Goal: Transaction & Acquisition: Purchase product/service

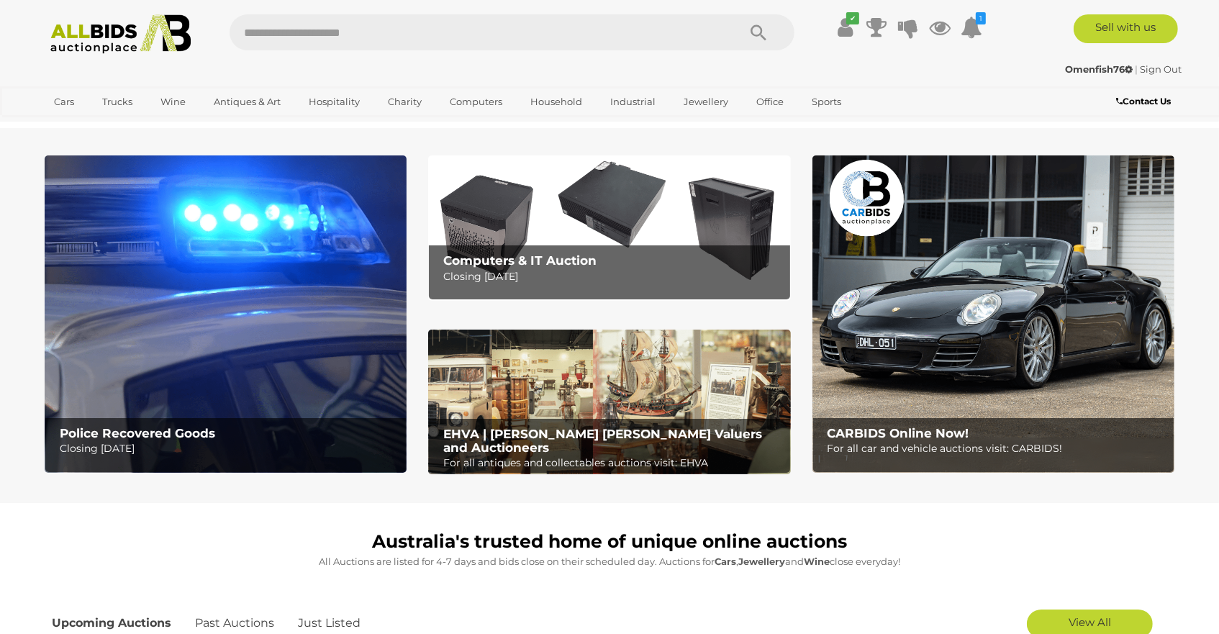
click at [229, 311] on img at bounding box center [226, 313] width 362 height 317
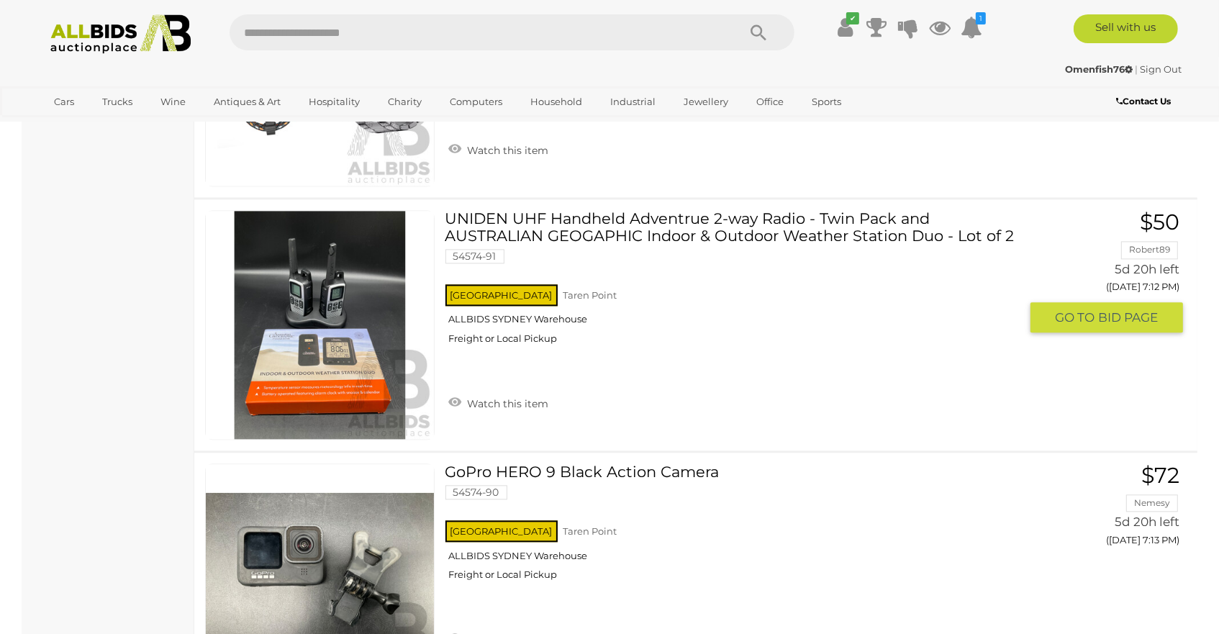
scroll to position [3166, 0]
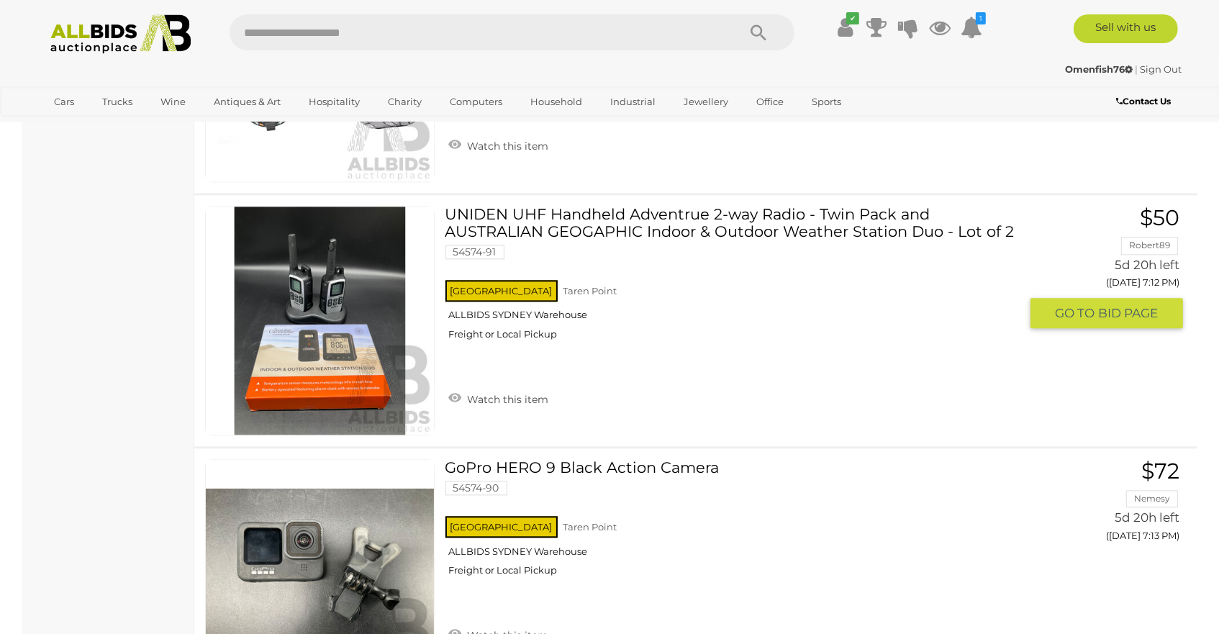
click at [314, 314] on link at bounding box center [320, 321] width 230 height 230
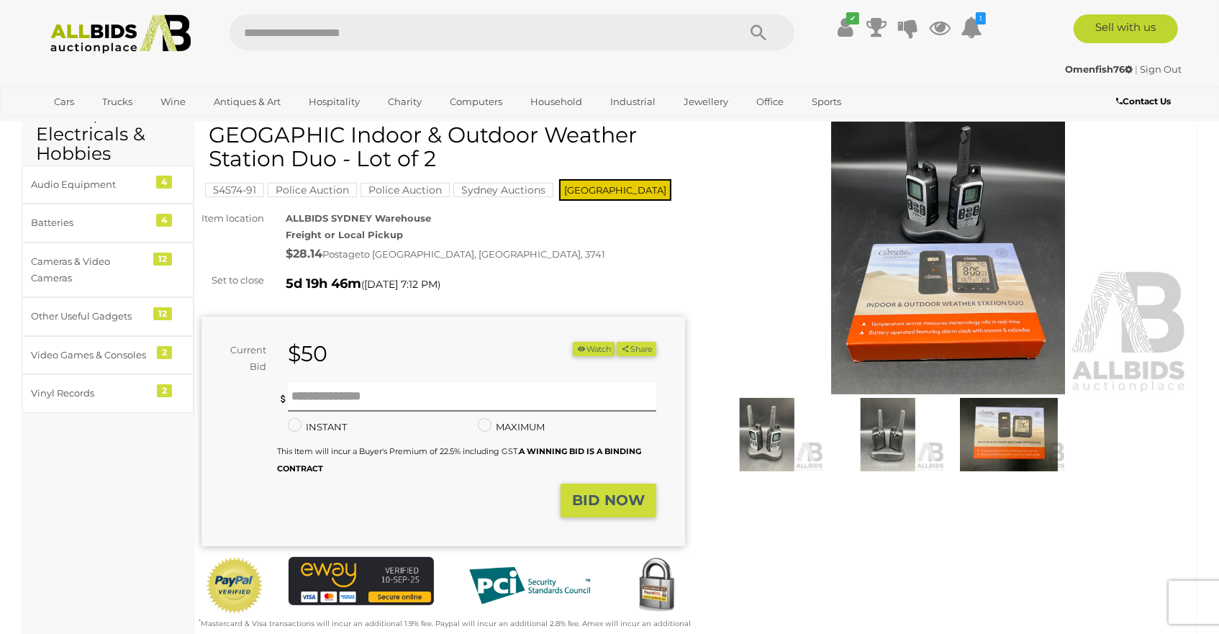
scroll to position [72, 0]
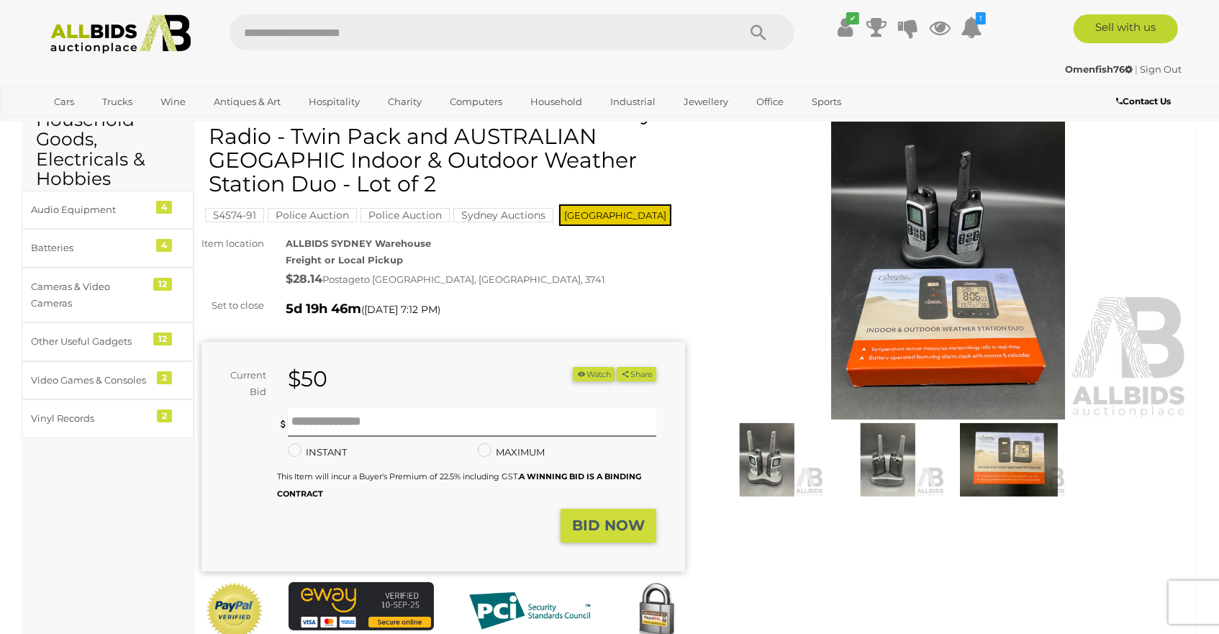
click at [884, 456] on img at bounding box center [888, 459] width 114 height 73
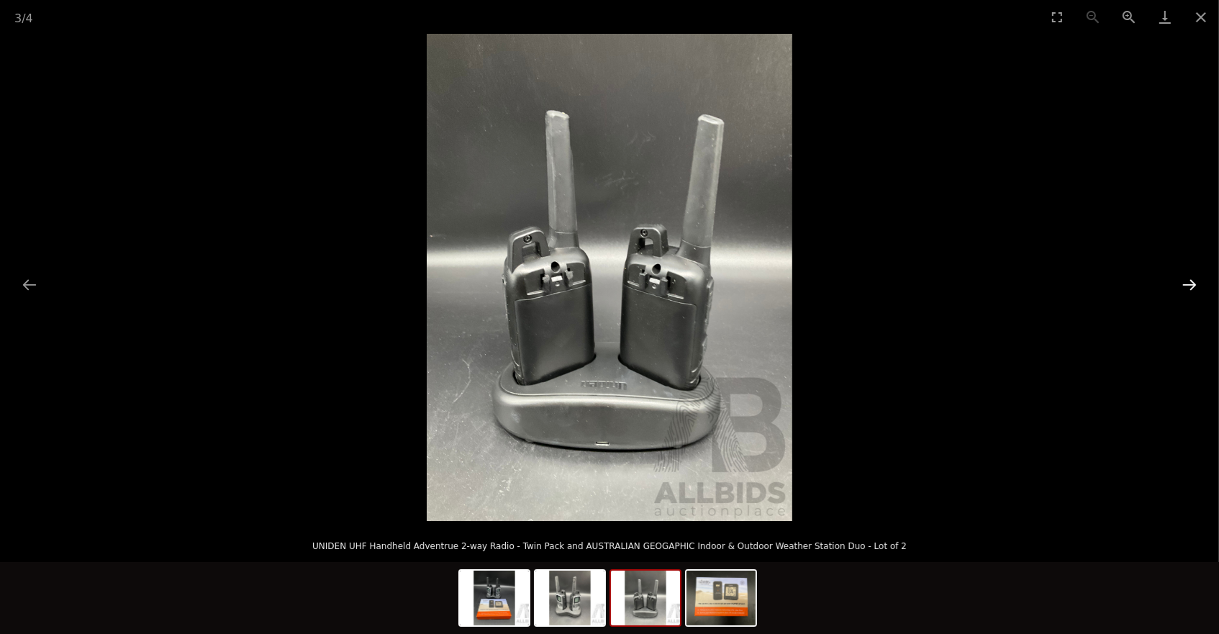
click at [1192, 283] on button "Next slide" at bounding box center [1189, 285] width 30 height 28
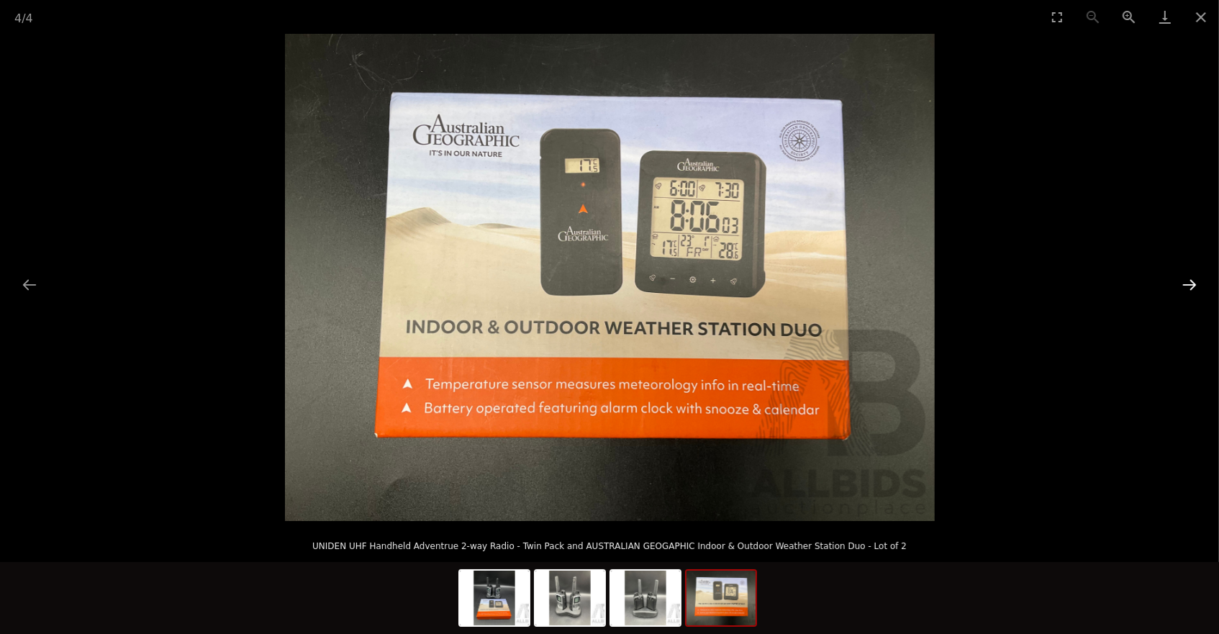
click at [1192, 283] on button "Next slide" at bounding box center [1189, 285] width 30 height 28
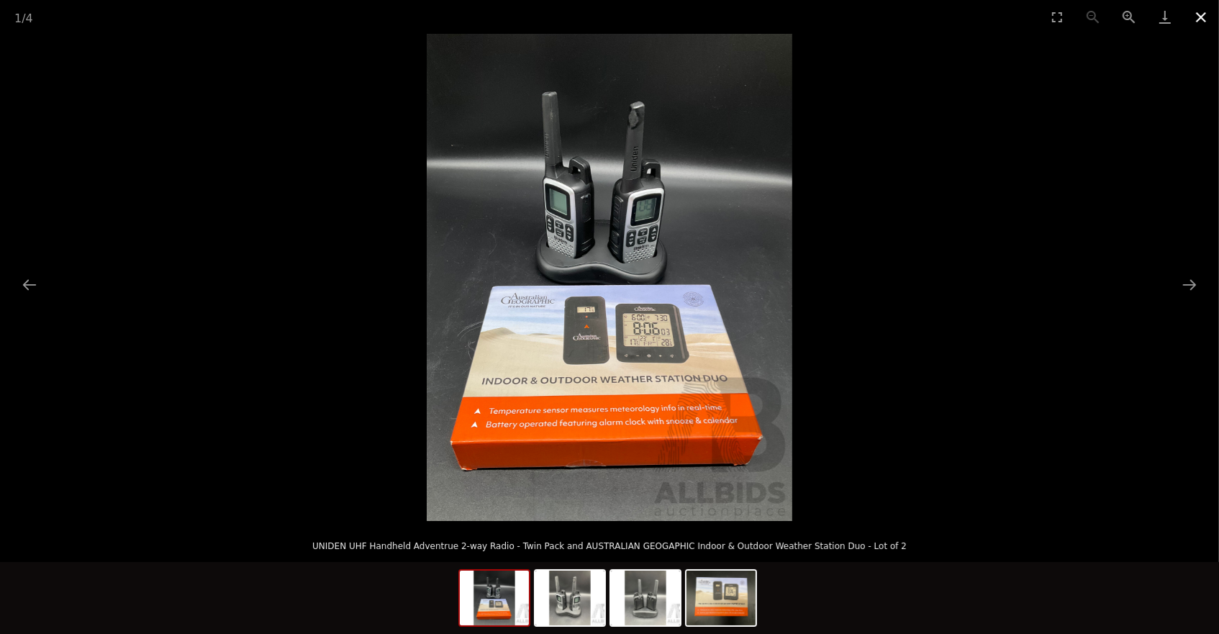
click at [1199, 20] on button "Close gallery" at bounding box center [1201, 17] width 36 height 34
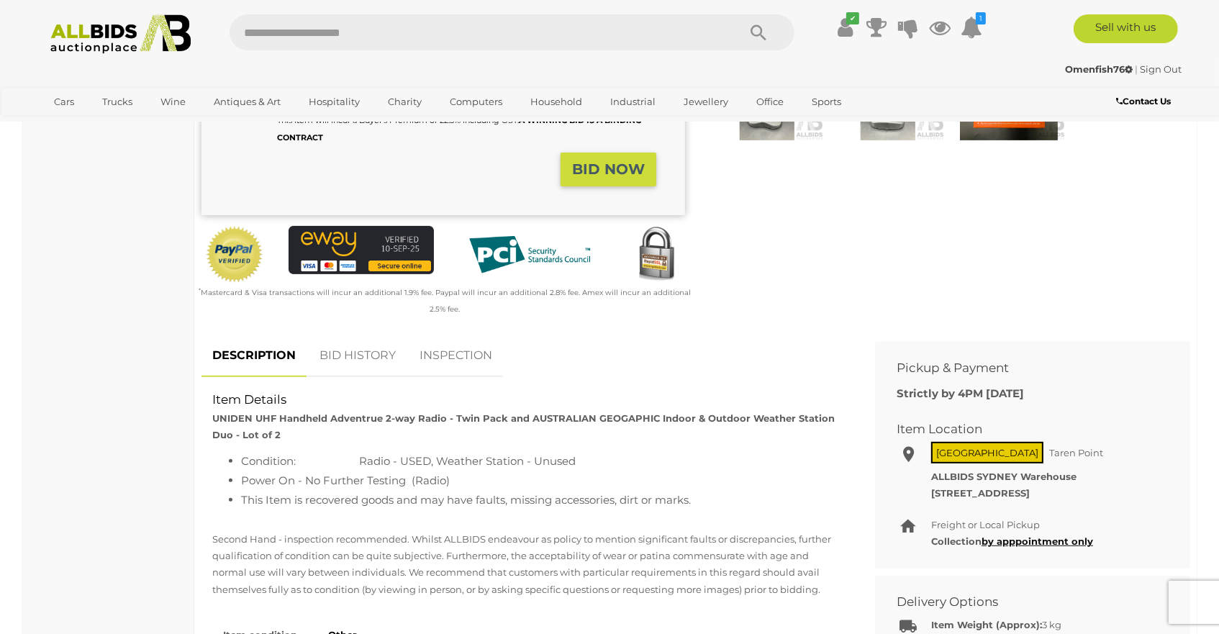
scroll to position [504, 0]
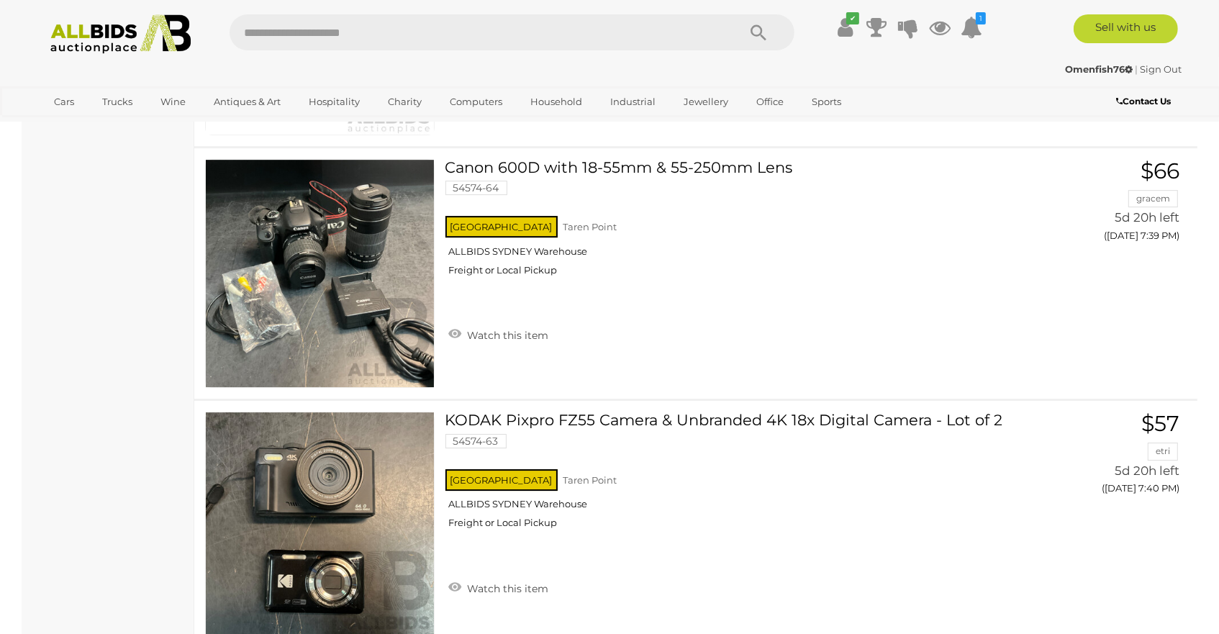
scroll to position [10048, 0]
